Goal: Book appointment/travel/reservation

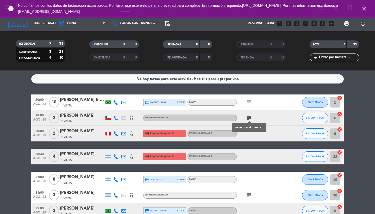
click at [365, 9] on icon "close" at bounding box center [364, 8] width 6 height 6
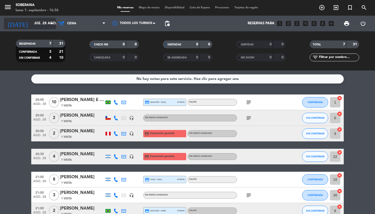
click at [49, 22] on icon "arrow_drop_down" at bounding box center [51, 23] width 6 height 6
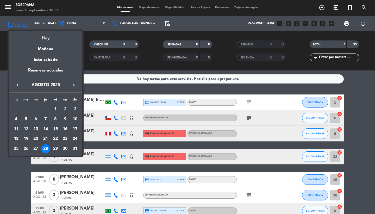
click at [296, 24] on div at bounding box center [187, 107] width 375 height 214
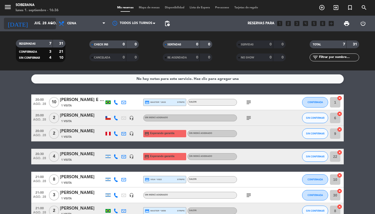
click at [40, 21] on input "jue. 28 ago." at bounding box center [55, 23] width 46 height 9
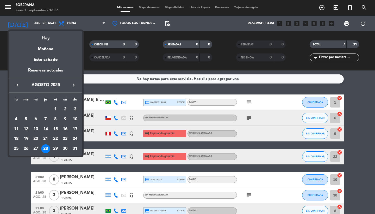
click at [74, 84] on icon "keyboard_arrow_right" at bounding box center [74, 85] width 6 height 6
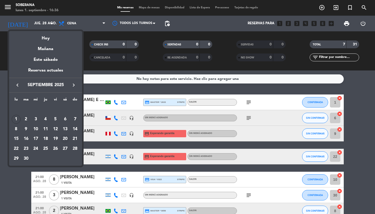
click at [63, 137] on div "20" at bounding box center [65, 138] width 9 height 9
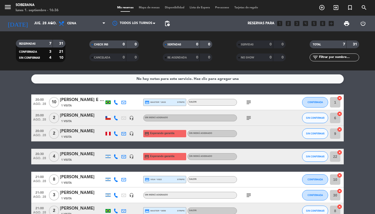
type input "sáb. [DATE]"
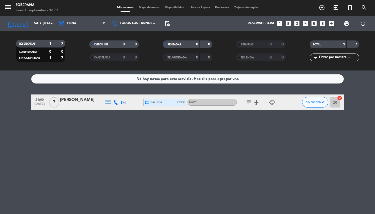
click at [289, 25] on icon "looks_two" at bounding box center [288, 23] width 7 height 7
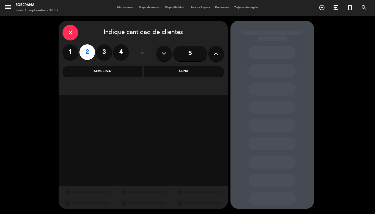
click at [176, 71] on div "Cena" at bounding box center [184, 71] width 80 height 10
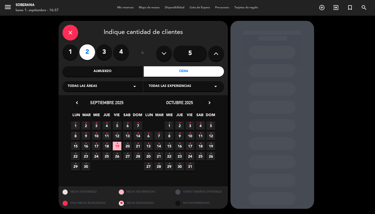
click at [130, 144] on span "20 •" at bounding box center [127, 145] width 9 height 9
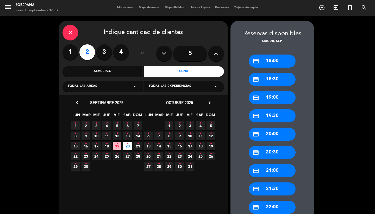
click at [271, 151] on div "credit_card 20:30" at bounding box center [272, 152] width 47 height 13
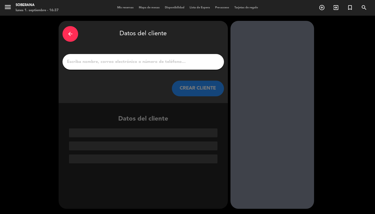
click at [101, 63] on input "1" at bounding box center [143, 61] width 154 height 7
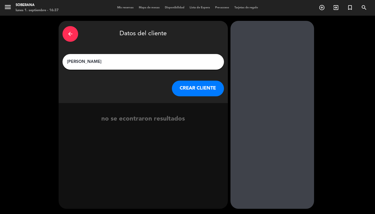
click at [82, 61] on input "[PERSON_NAME]" at bounding box center [143, 61] width 154 height 7
type input "[PERSON_NAME]"
click at [188, 86] on button "CREAR CLIENTE" at bounding box center [198, 89] width 52 height 16
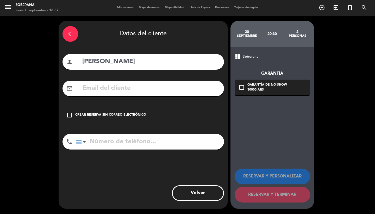
click at [69, 115] on icon "check_box_outline_blank" at bounding box center [69, 115] width 6 height 6
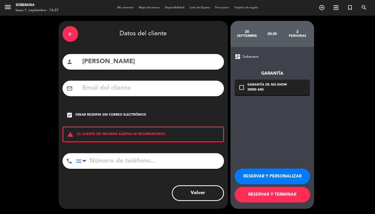
click at [247, 178] on button "RESERVAR Y PERSONALIZAR" at bounding box center [273, 176] width 76 height 16
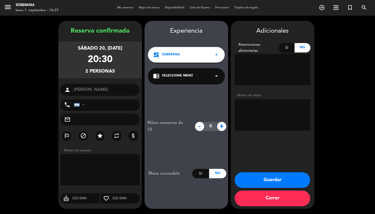
click at [271, 111] on textarea at bounding box center [273, 114] width 76 height 31
type textarea "reserva gaby menu a la carta"
click at [270, 187] on button "Guardar" at bounding box center [273, 180] width 76 height 16
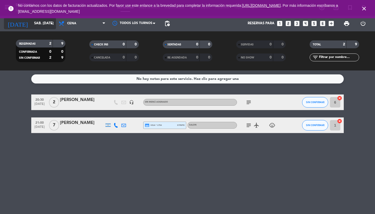
click at [37, 20] on input "sáb. [DATE]" at bounding box center [55, 23] width 46 height 9
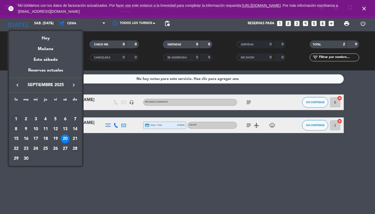
click at [76, 149] on div "28" at bounding box center [75, 148] width 9 height 9
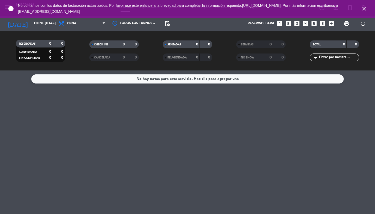
click at [364, 10] on icon "close" at bounding box center [364, 8] width 6 height 6
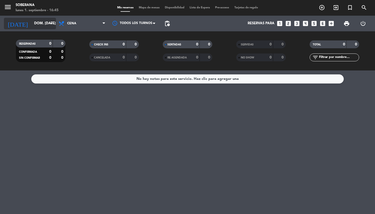
click at [46, 27] on input "dom. [DATE]" at bounding box center [55, 23] width 46 height 9
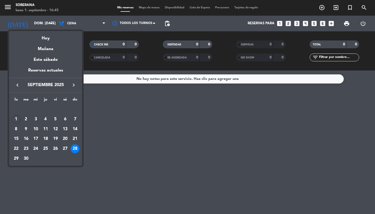
click at [19, 87] on icon "keyboard_arrow_left" at bounding box center [17, 85] width 6 height 6
click at [48, 149] on div "28" at bounding box center [45, 148] width 9 height 9
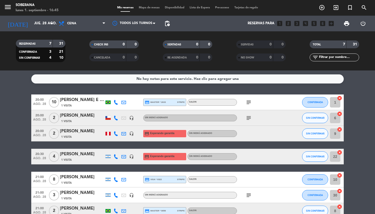
click at [250, 117] on icon "subject" at bounding box center [249, 118] width 6 height 6
click at [0, 113] on bookings-row "20:00 ago. 28 10 [PERSON_NAME] E AMIGOS 1 Visita credit_card master * 2633 stri…" at bounding box center [187, 156] width 375 height 124
click at [38, 23] on input "jue. 28 ago." at bounding box center [55, 23] width 46 height 9
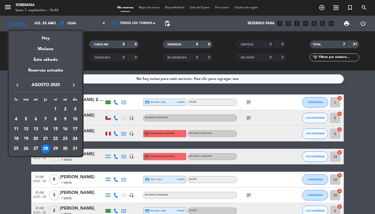
click at [16, 148] on div "25" at bounding box center [16, 148] width 9 height 9
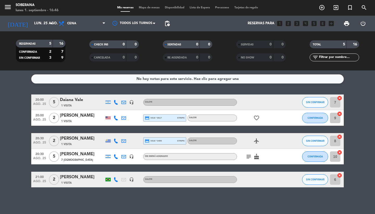
click at [131, 180] on icon "headset_mic" at bounding box center [131, 179] width 5 height 5
click at [4, 180] on bookings-row "20:00 ago. 25 5 Daiana Vale 1 Visita headset_mic SALON SIN CONFIRMAR 7 cancel 2…" at bounding box center [187, 140] width 375 height 93
click at [131, 180] on icon "headset_mic" at bounding box center [131, 179] width 5 height 5
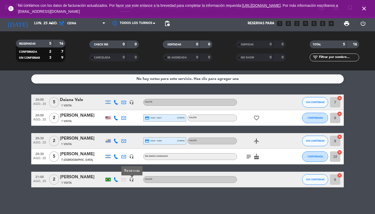
click at [365, 8] on icon "close" at bounding box center [364, 8] width 6 height 6
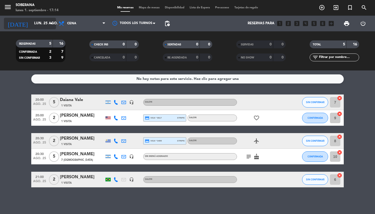
click at [34, 23] on input "lun. 25 ago." at bounding box center [55, 23] width 46 height 9
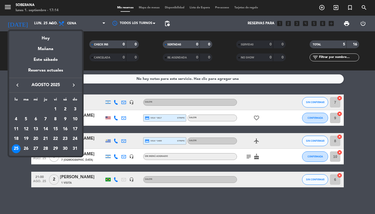
click at [76, 84] on icon "keyboard_arrow_right" at bounding box center [74, 85] width 6 height 6
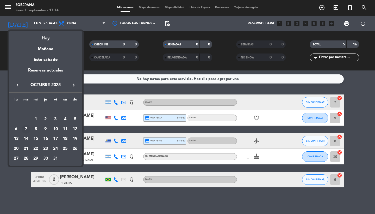
click at [26, 129] on div "7" at bounding box center [26, 129] width 9 height 9
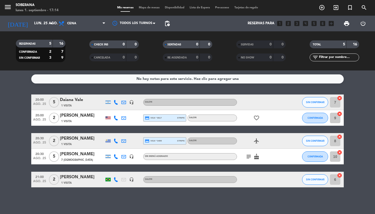
type input "[DATE] oct."
